Goal: Find specific page/section: Find specific page/section

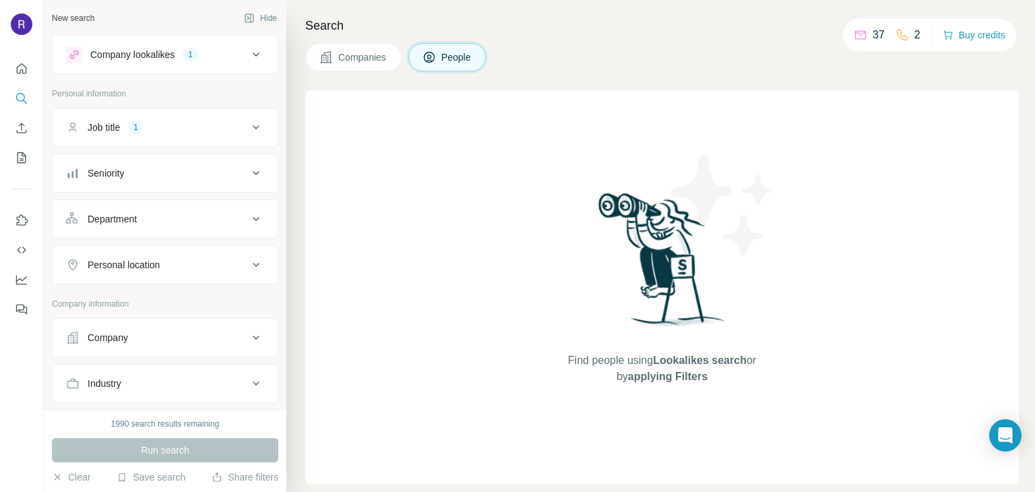
click at [232, 51] on div "Company lookalikes 1" at bounding box center [157, 54] width 182 height 16
